Goal: Obtain resource: Obtain resource

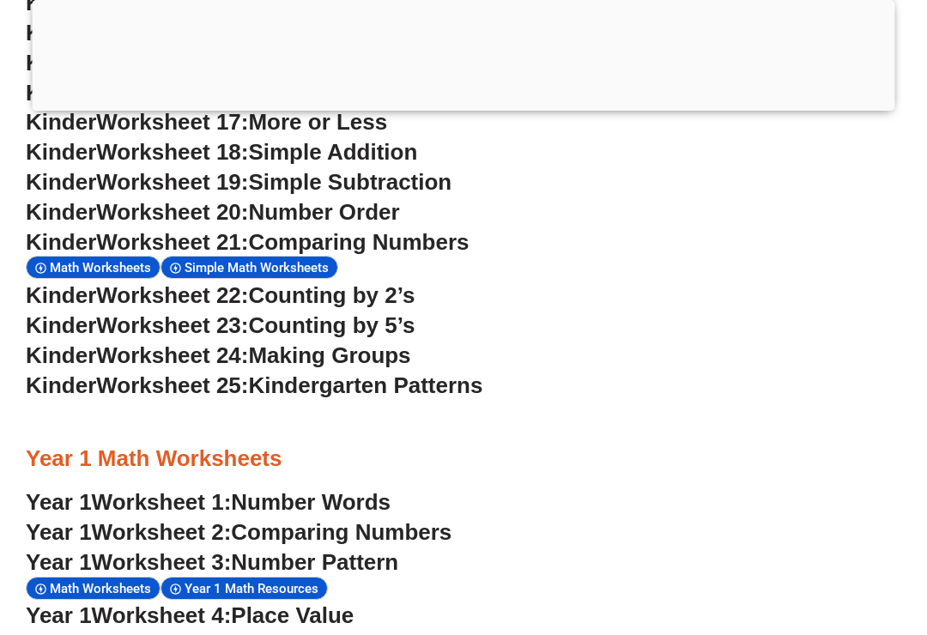
scroll to position [1323, 0]
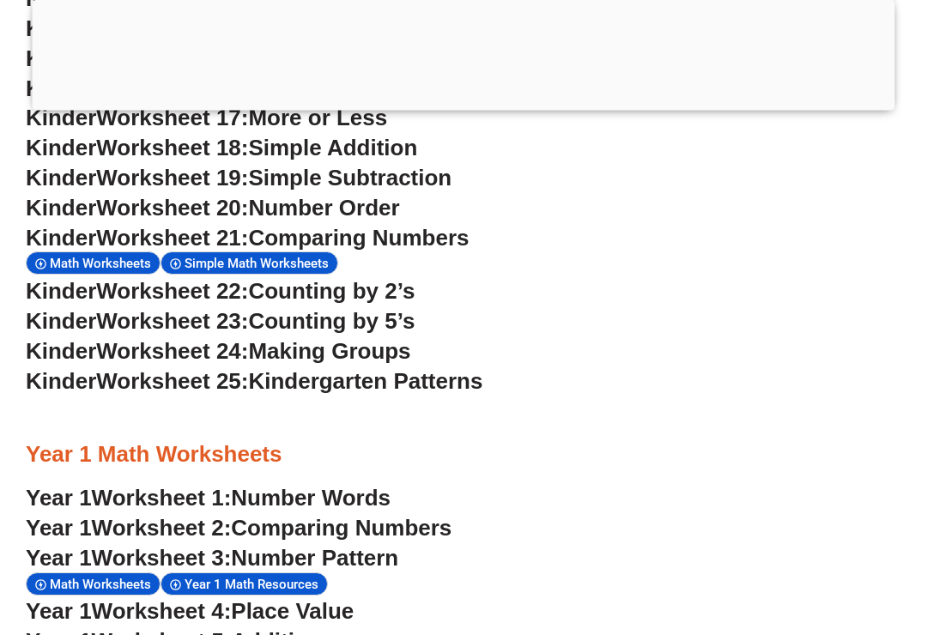
click at [315, 403] on div at bounding box center [464, 418] width 876 height 43
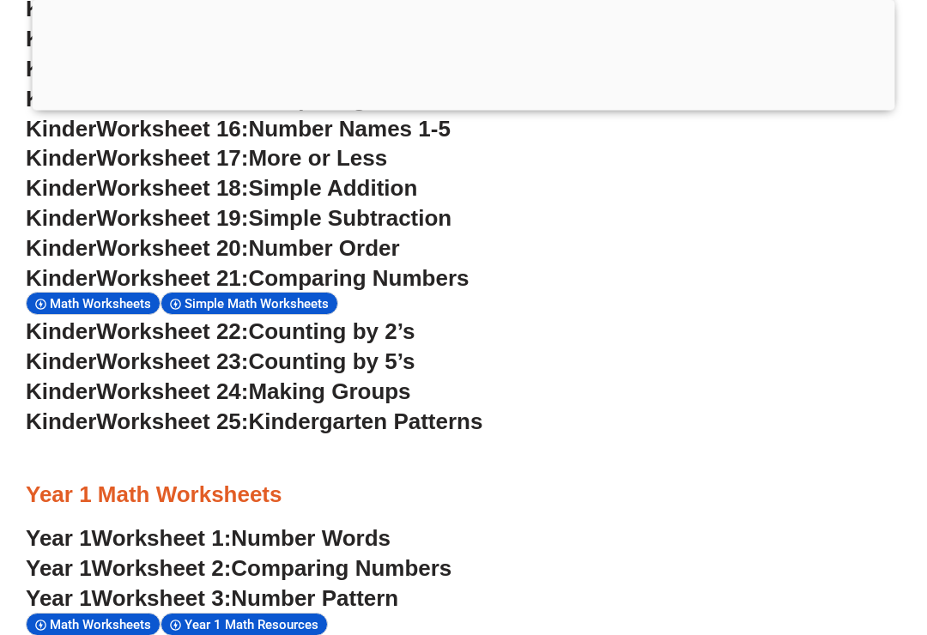
scroll to position [1274, 0]
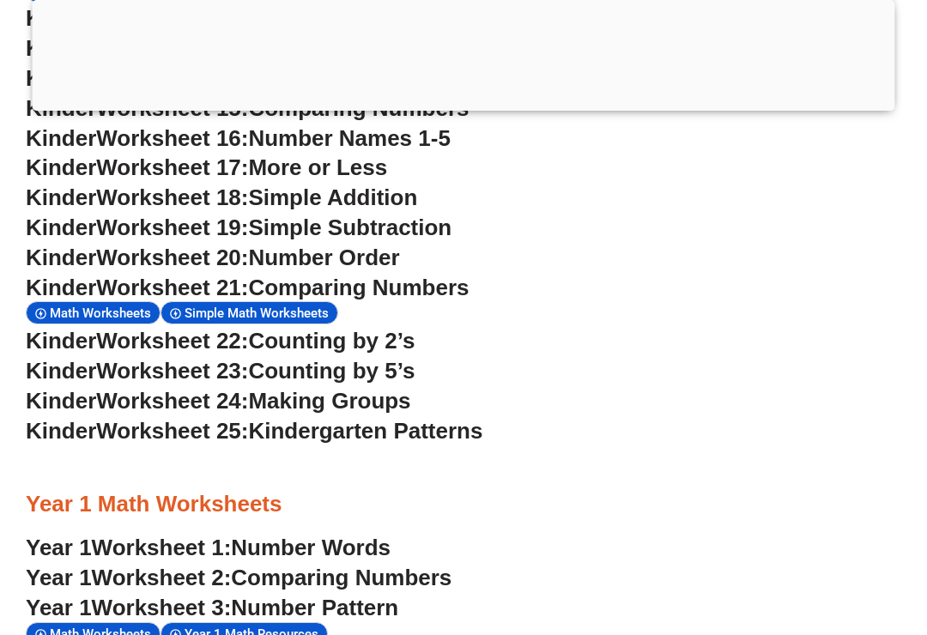
click at [248, 250] on span "Worksheet 20:" at bounding box center [172, 258] width 152 height 26
click at [264, 249] on span "Number Order" at bounding box center [323, 258] width 151 height 26
click at [262, 245] on span "Number Order" at bounding box center [323, 258] width 151 height 26
click at [150, 418] on span "Worksheet 25:" at bounding box center [172, 431] width 152 height 26
click at [128, 418] on span "Worksheet 25:" at bounding box center [172, 431] width 152 height 26
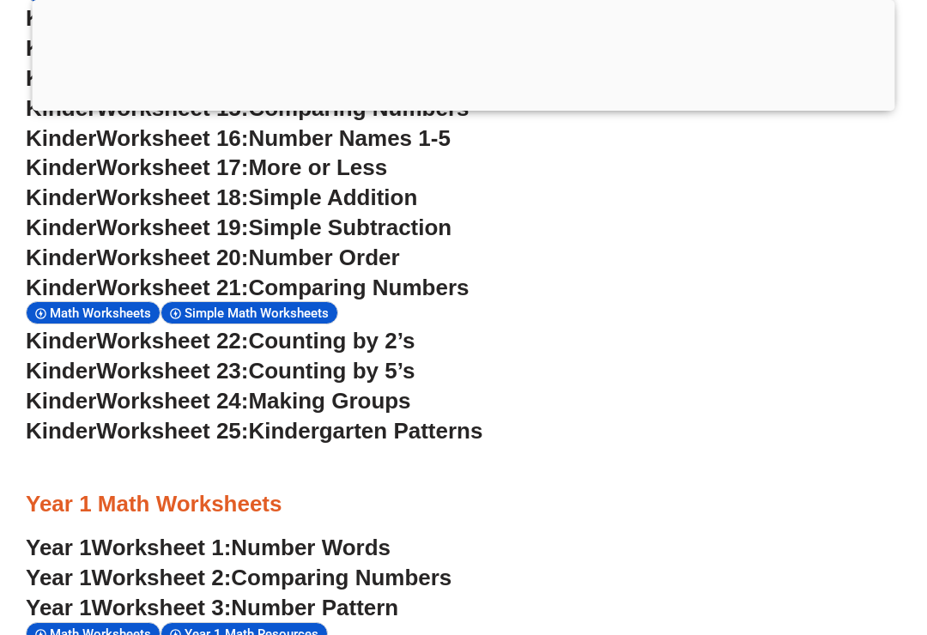
click at [202, 452] on div at bounding box center [464, 467] width 876 height 43
click at [233, 418] on span "Worksheet 25:" at bounding box center [172, 431] width 152 height 26
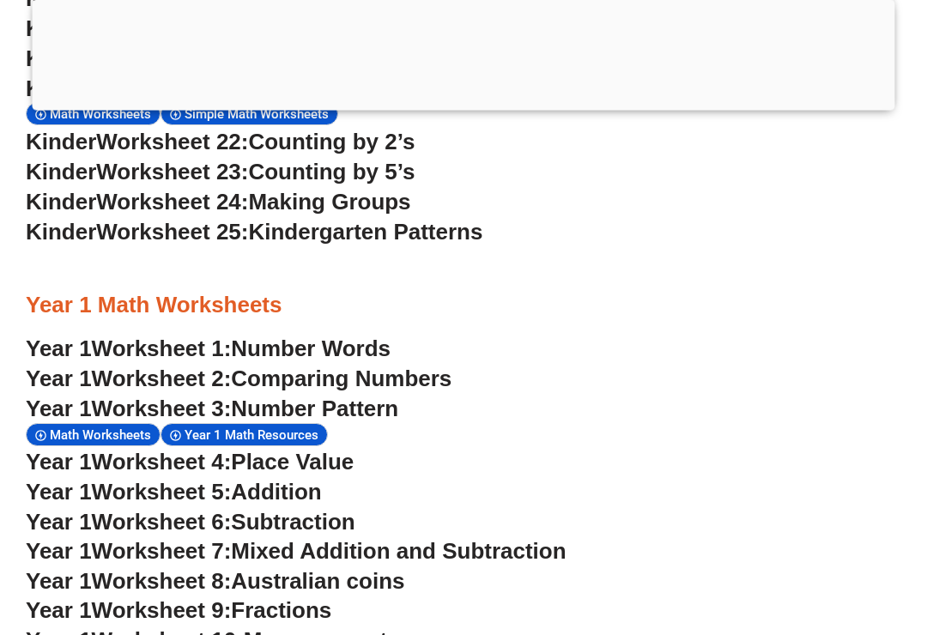
scroll to position [1474, 0]
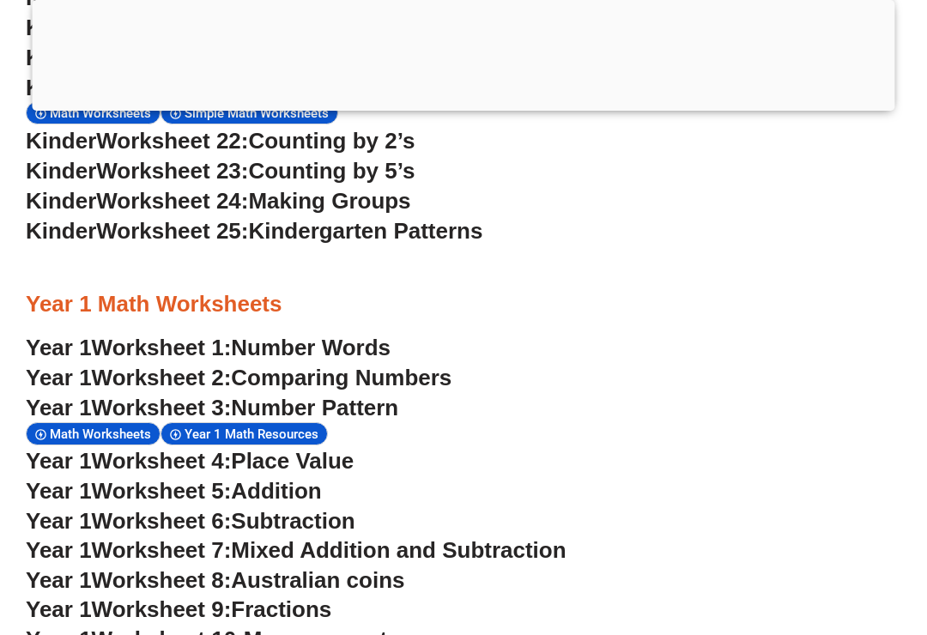
click at [63, 365] on link "Year 1 Worksheet 2: Comparing Numbers" at bounding box center [239, 378] width 426 height 26
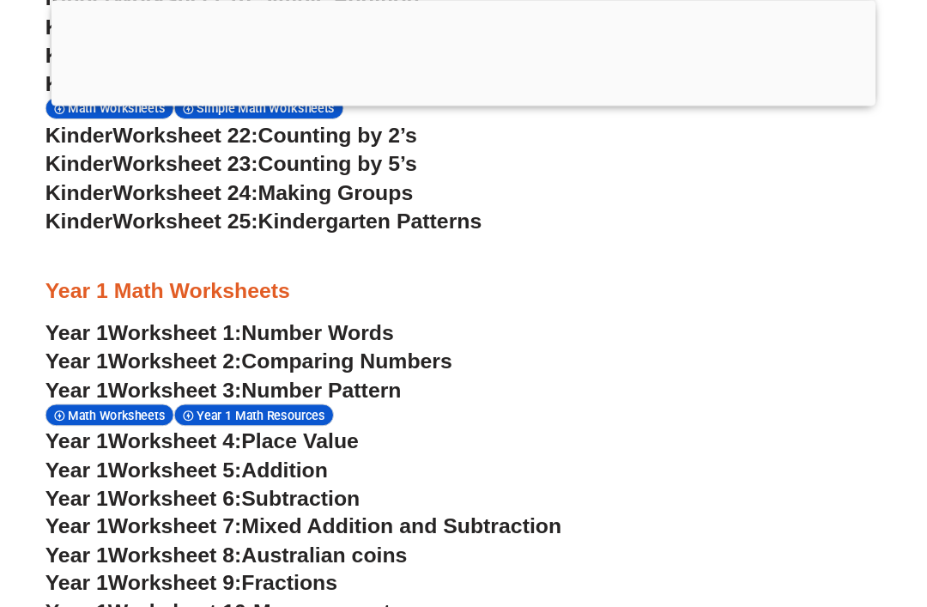
scroll to position [1473, 0]
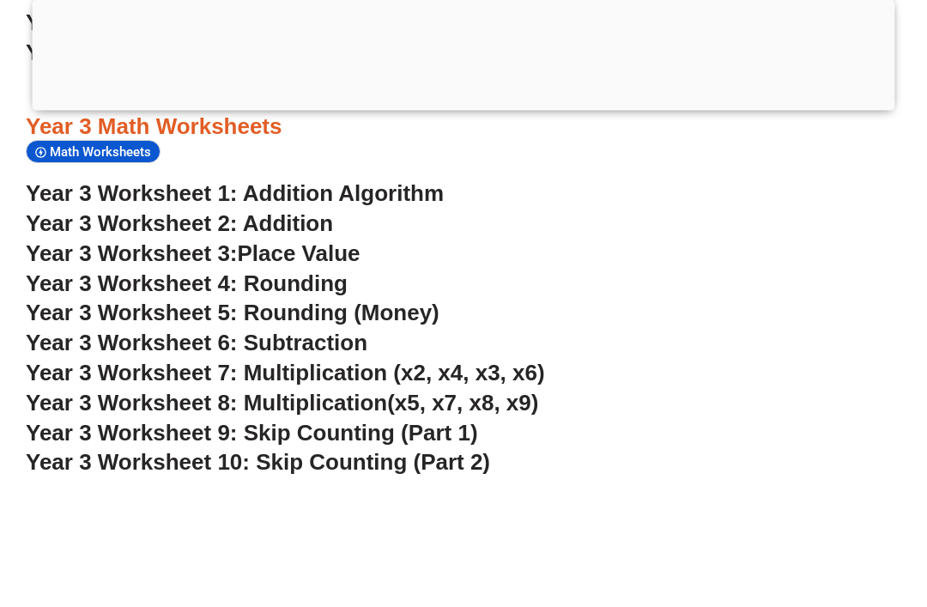
scroll to position [2473, 0]
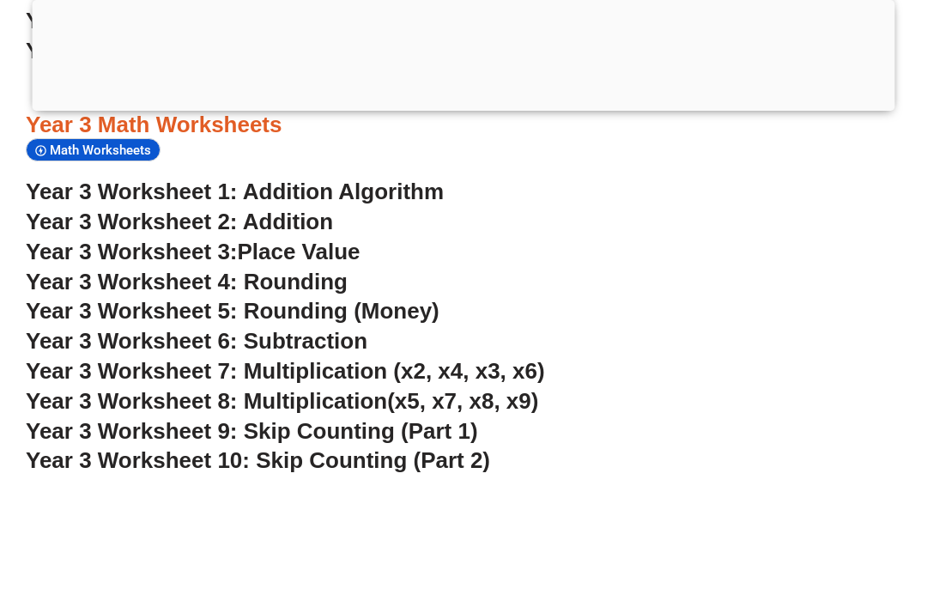
click at [111, 388] on span "Year 3 Worksheet 8: Multiplication" at bounding box center [206, 401] width 361 height 26
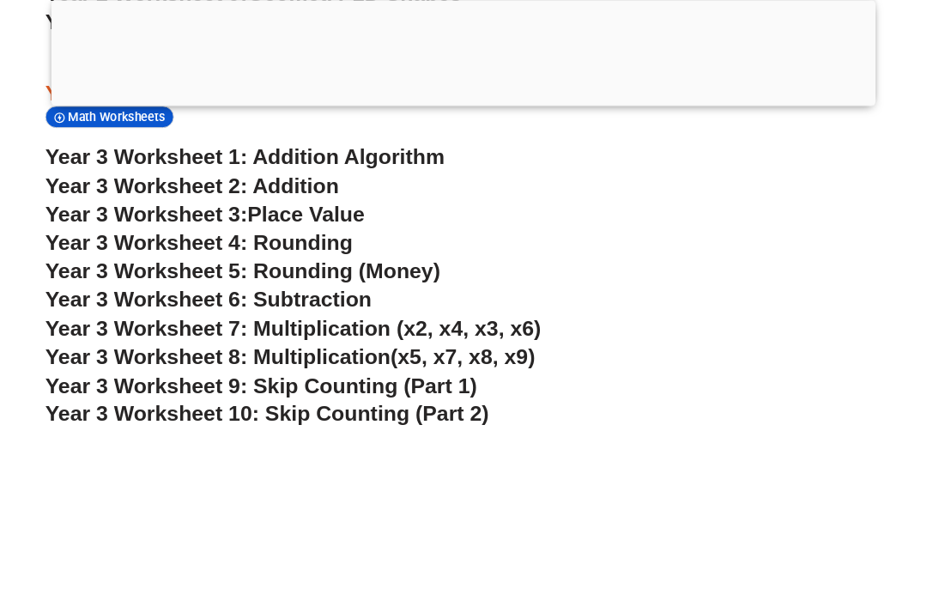
scroll to position [2515, 0]
